Goal: Information Seeking & Learning: Learn about a topic

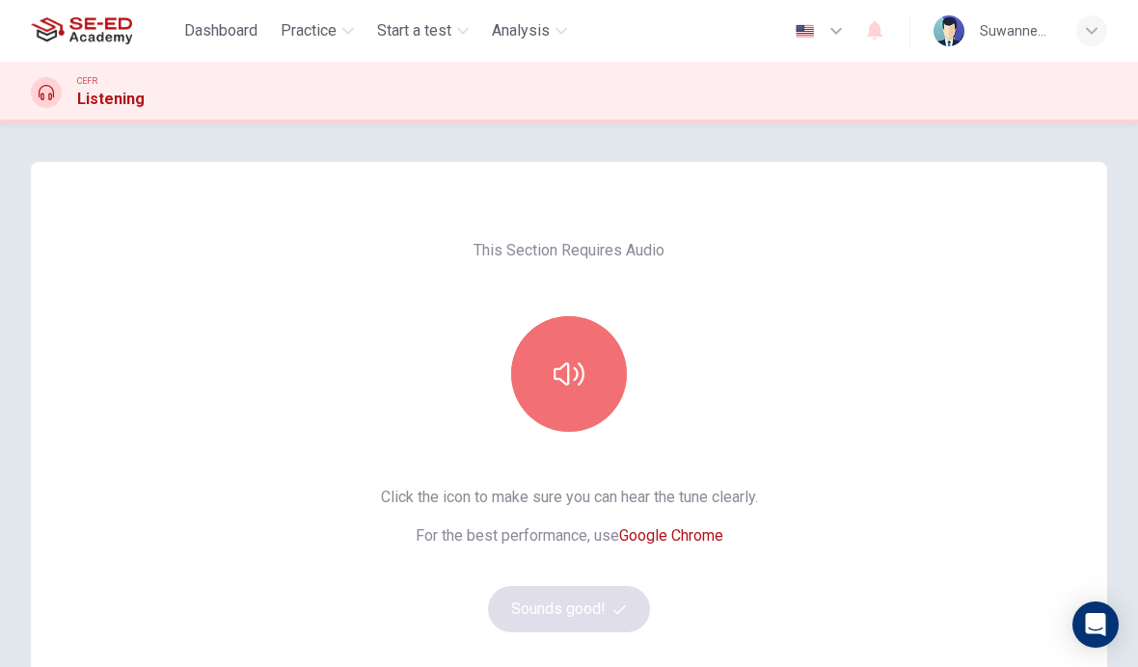
click at [575, 381] on icon "button" at bounding box center [568, 373] width 31 height 23
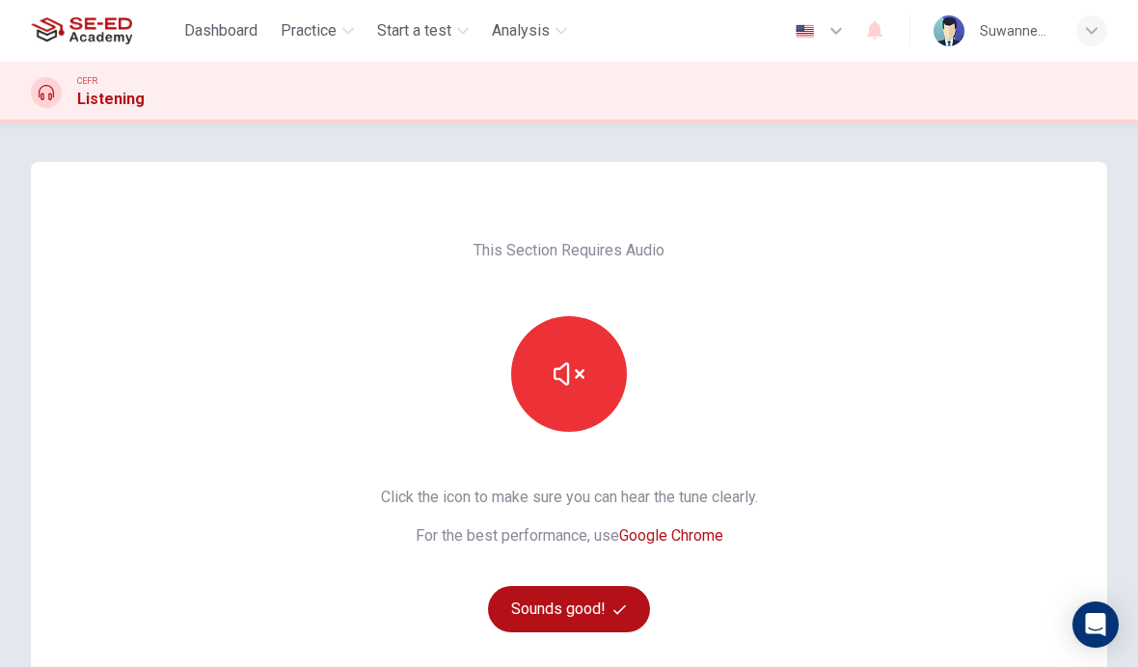
click at [603, 611] on button "Sounds good!" at bounding box center [569, 609] width 162 height 46
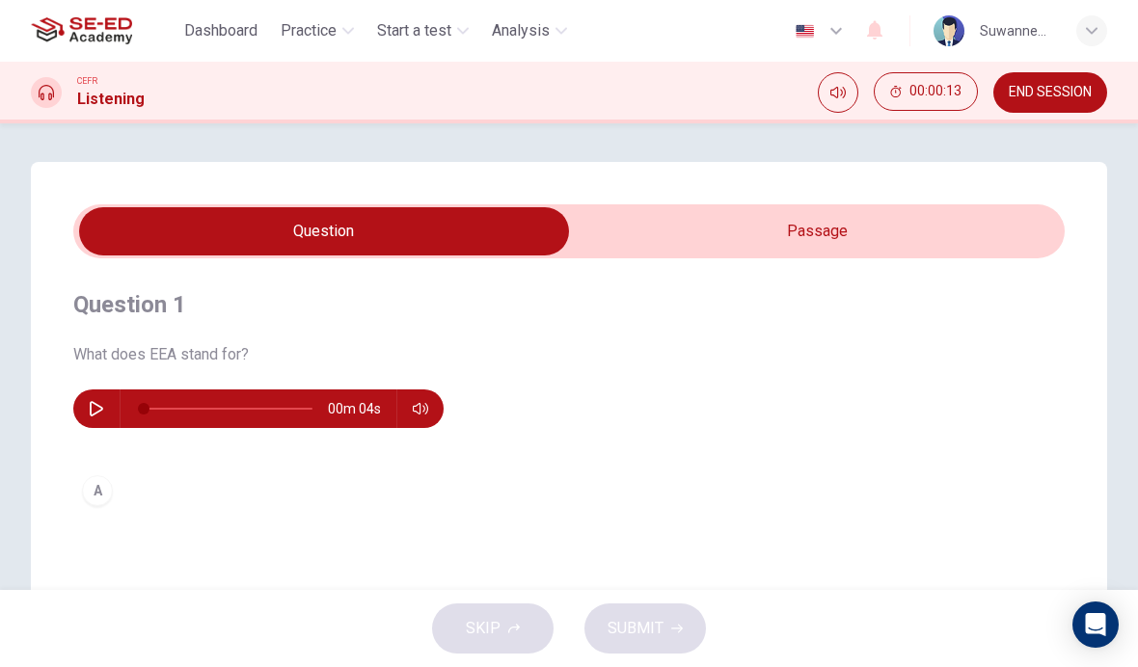
click at [817, 244] on input "checkbox" at bounding box center [324, 231] width 1486 height 48
checkbox input "true"
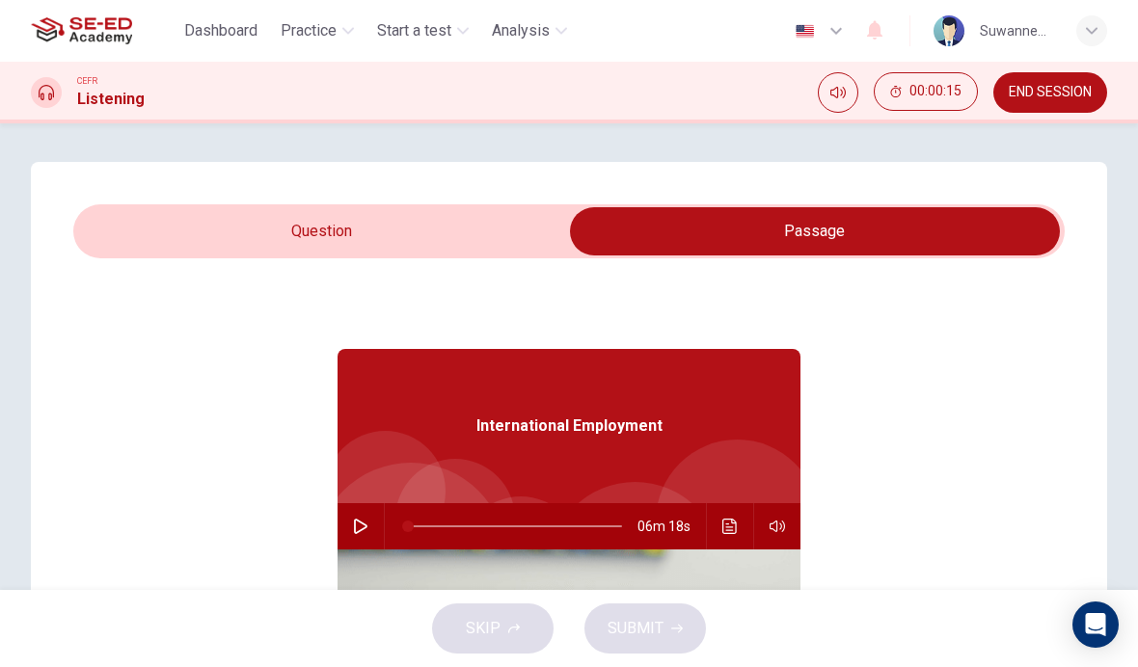
click at [357, 532] on icon "button" at bounding box center [360, 526] width 13 height 15
type input "1"
click at [298, 237] on input "checkbox" at bounding box center [814, 231] width 1486 height 48
checkbox input "false"
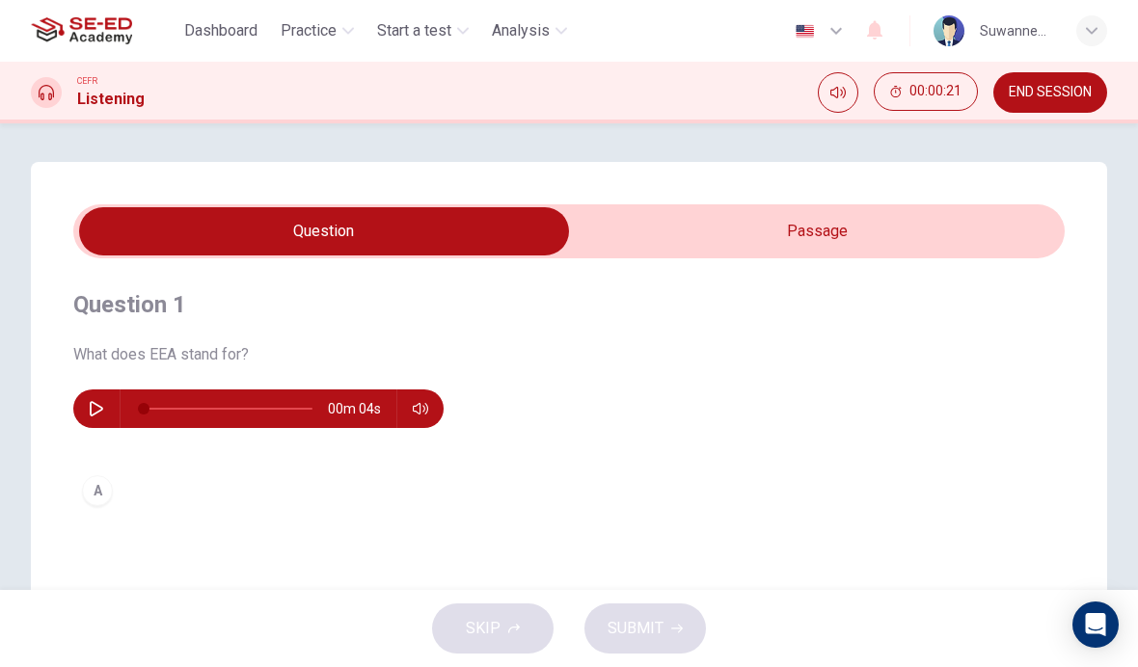
click at [285, 550] on div "Question 1 What does EEA stand for? 00m 04s A International Employment 06m 13s" at bounding box center [569, 549] width 1076 height 775
type input "4"
click at [793, 235] on input "checkbox" at bounding box center [324, 231] width 1486 height 48
checkbox input "true"
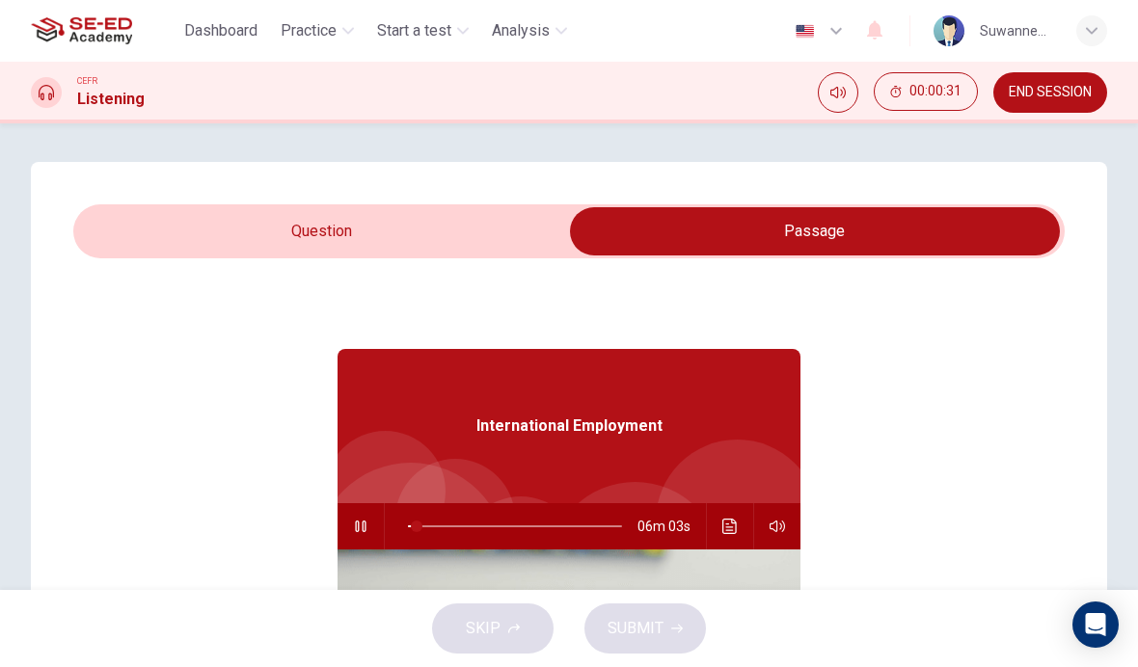
type input "4"
click at [314, 234] on input "checkbox" at bounding box center [814, 231] width 1486 height 48
checkbox input "false"
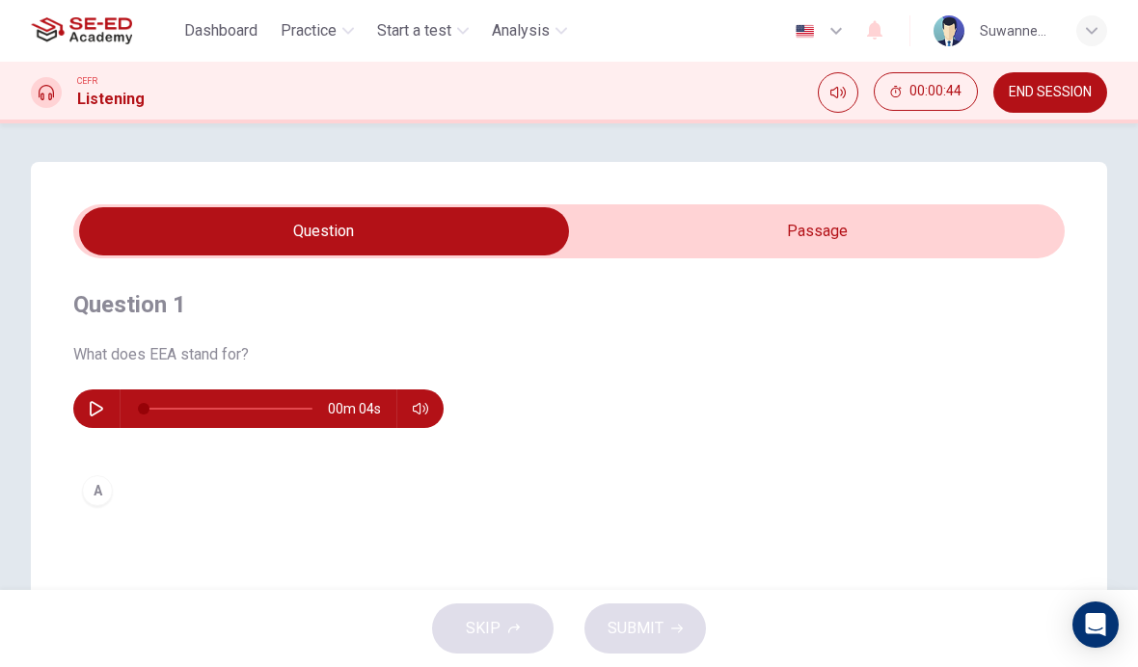
click at [317, 38] on span "Practice" at bounding box center [309, 30] width 56 height 23
type input "8"
click at [337, 234] on input "checkbox" at bounding box center [324, 231] width 1486 height 48
checkbox input "true"
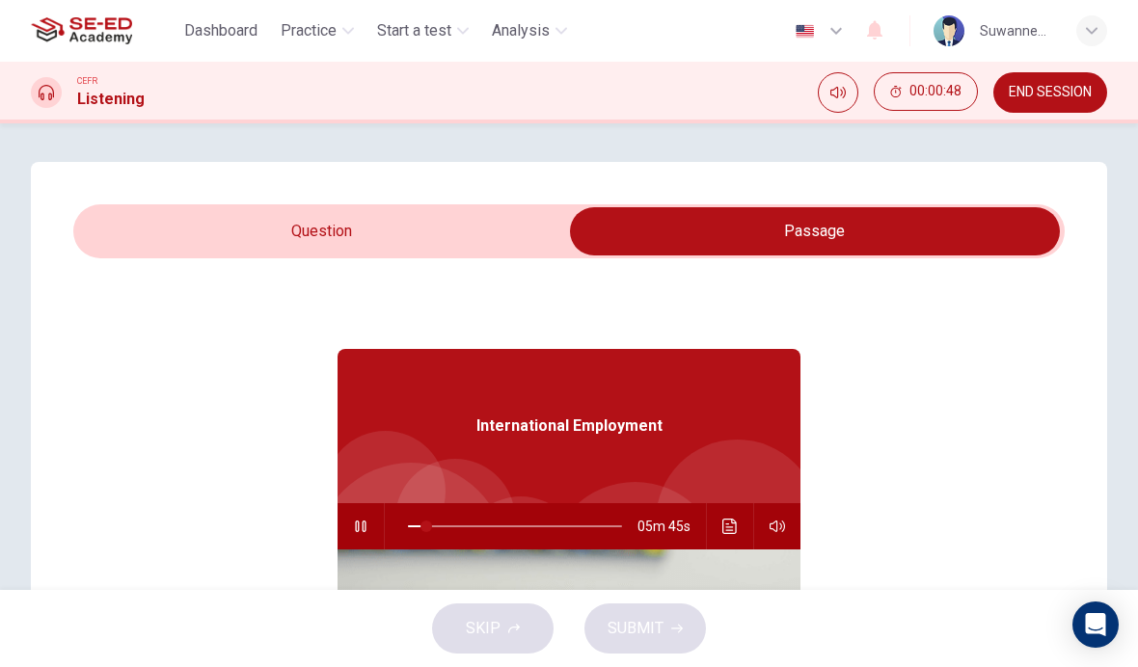
click at [314, 29] on span "Practice" at bounding box center [309, 30] width 56 height 23
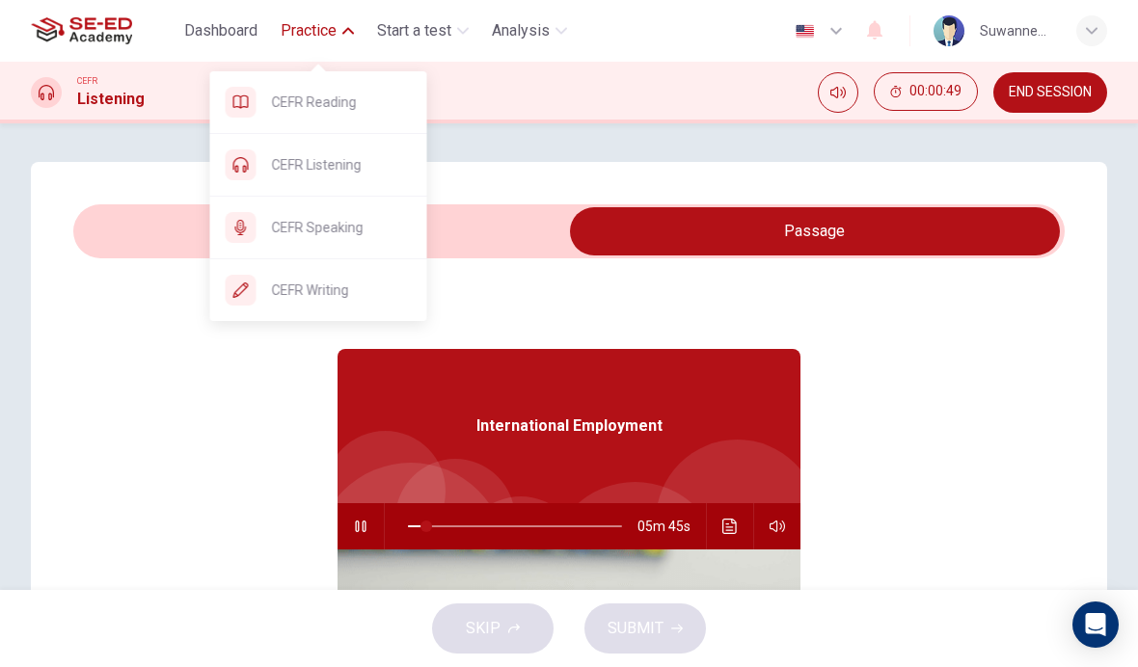
type input "9"
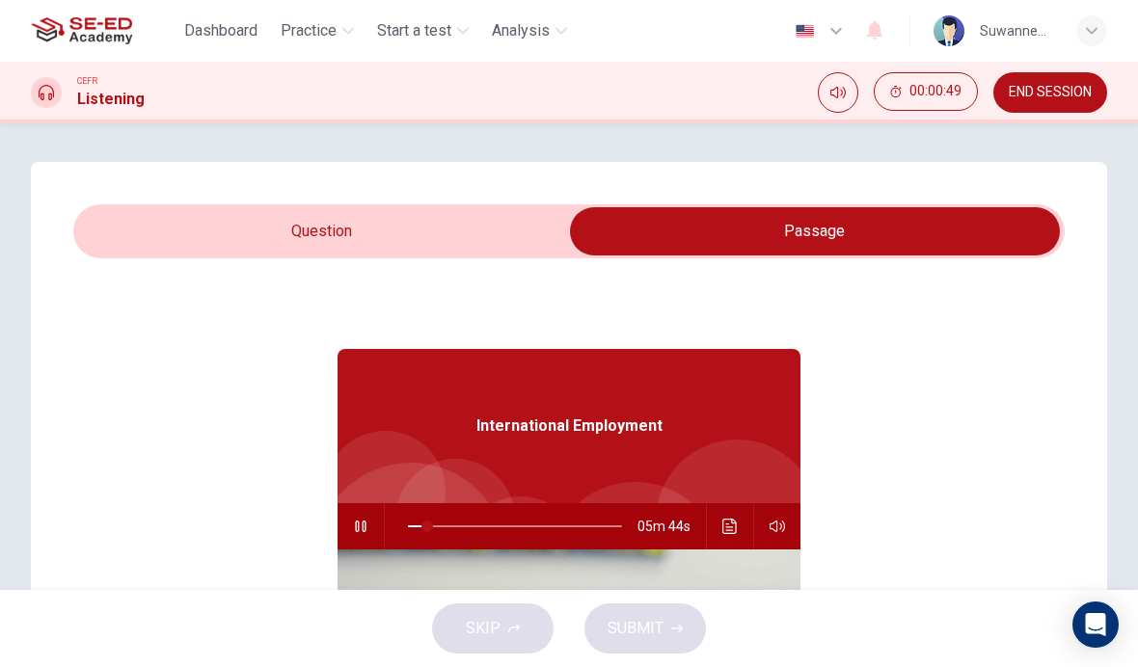
click at [335, 237] on input "checkbox" at bounding box center [814, 231] width 1486 height 48
checkbox input "false"
